Goal: Understand process/instructions: Learn how to perform a task or action

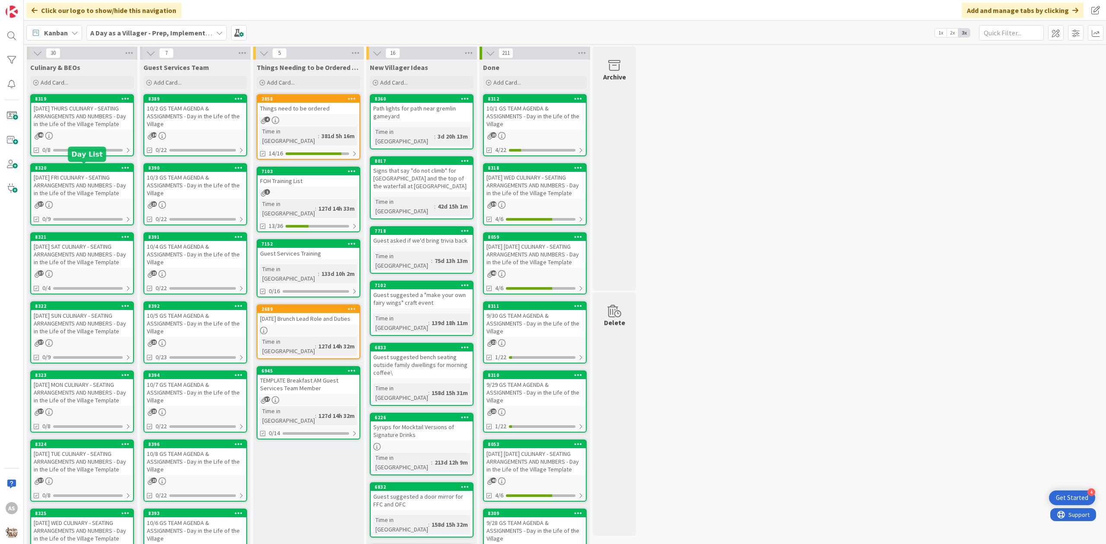
click at [78, 175] on div "[DATE] FRI CULINARY - SEATING ARRANGEMENTS AND NUMBERS - Day in the Life of the…" at bounding box center [82, 185] width 102 height 27
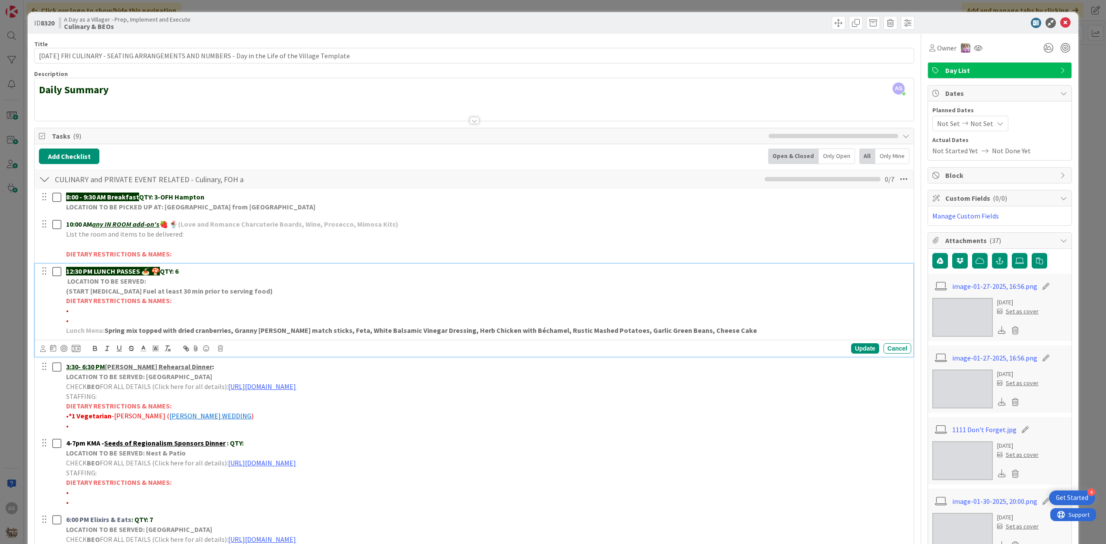
click at [184, 274] on p "12:30 PM LUNCH PASSES 🍝 🍄 QTY: 6" at bounding box center [486, 271] width 841 height 10
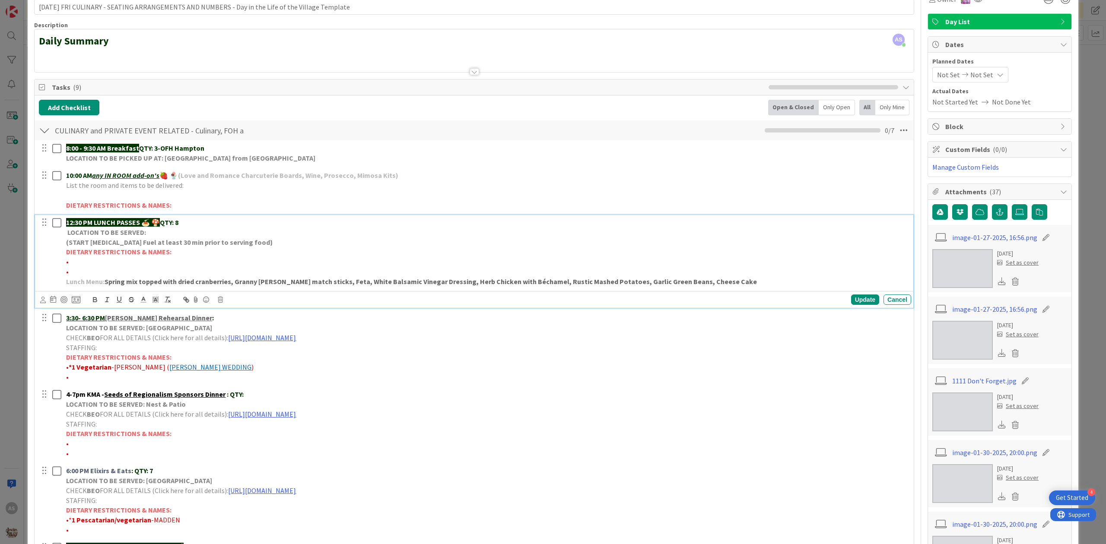
scroll to position [173, 0]
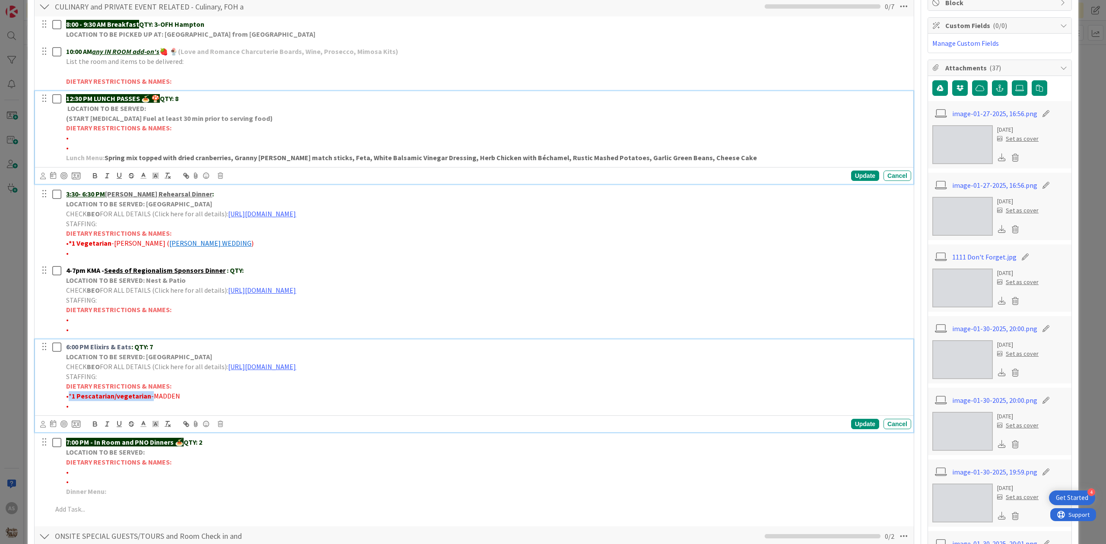
drag, startPoint x: 149, startPoint y: 397, endPoint x: 68, endPoint y: 400, distance: 80.4
click at [68, 400] on p "•* 1 Pescatarian/vegetarian -MADDEN" at bounding box center [486, 396] width 841 height 10
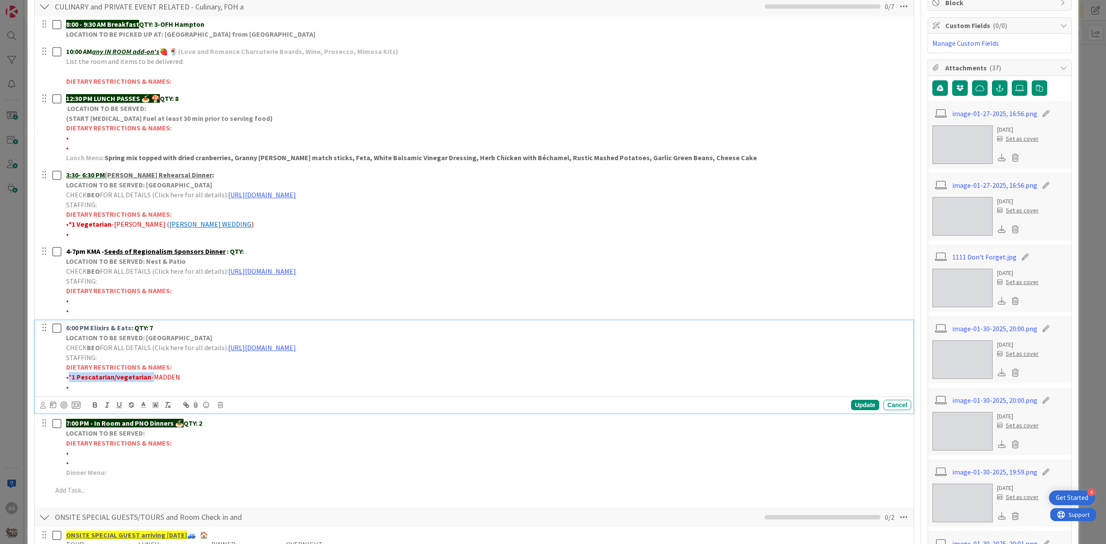
scroll to position [154, 0]
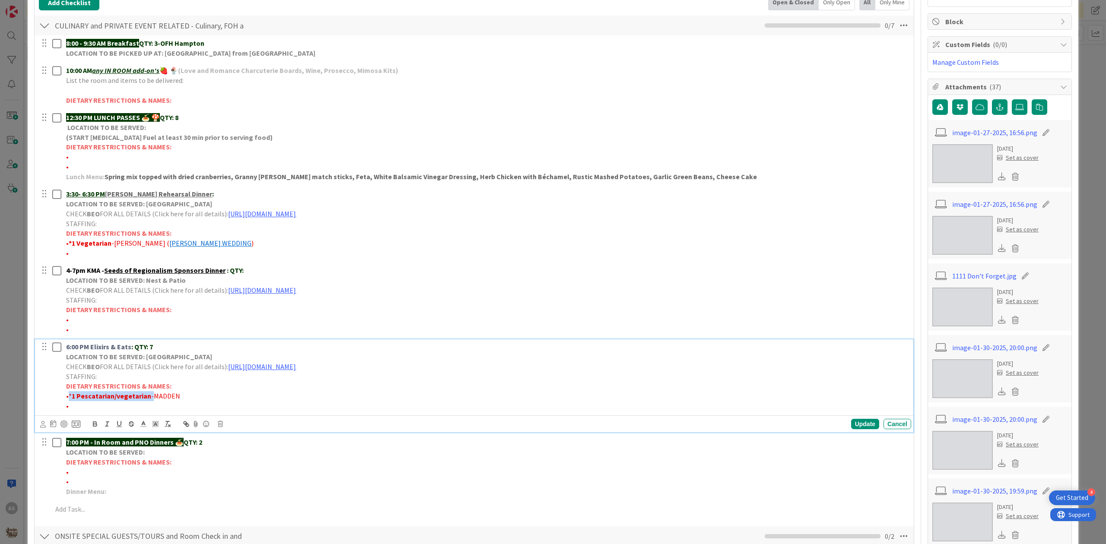
copy p "* 1 Pescatarian/vegetarian"
click at [1015, 111] on icon at bounding box center [1019, 107] width 9 height 7
click at [1012, 99] on input "file" at bounding box center [1012, 99] width 0 height 0
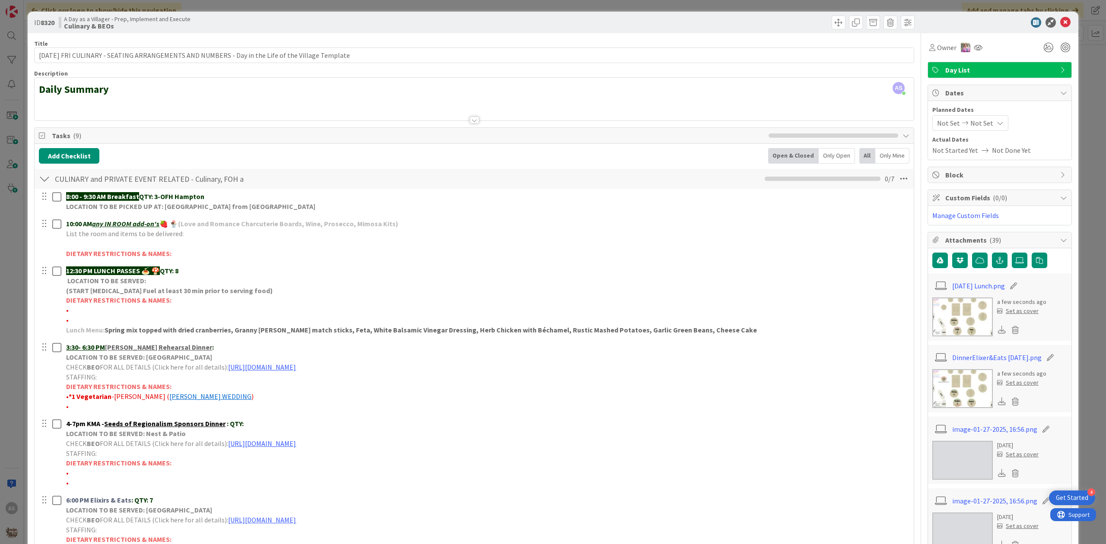
scroll to position [0, 0]
click at [1060, 22] on icon at bounding box center [1065, 23] width 10 height 10
